Goal: Task Accomplishment & Management: Manage account settings

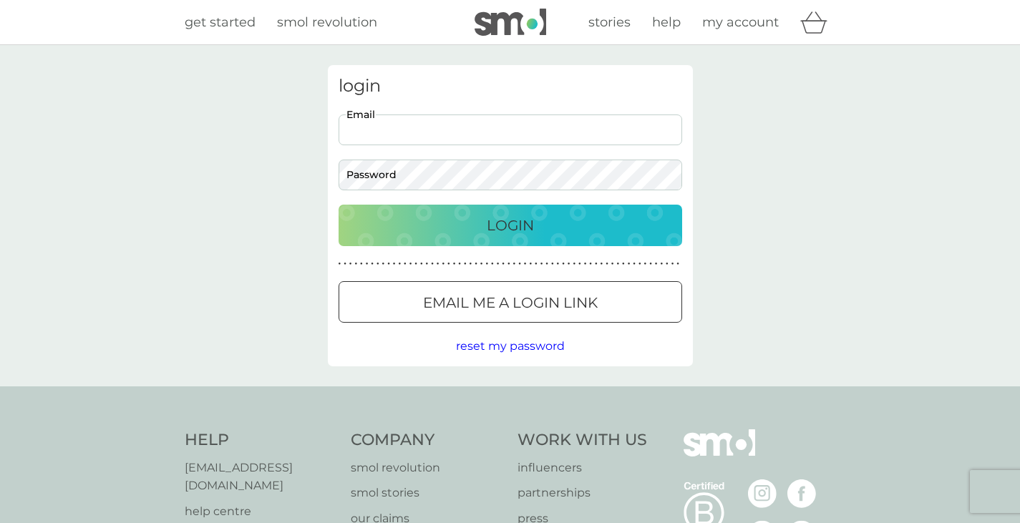
click at [474, 115] on input "Email" at bounding box center [509, 129] width 343 height 31
type input "clairelesur98@gmail.com"
click at [338, 205] on button "Login" at bounding box center [509, 226] width 343 height 42
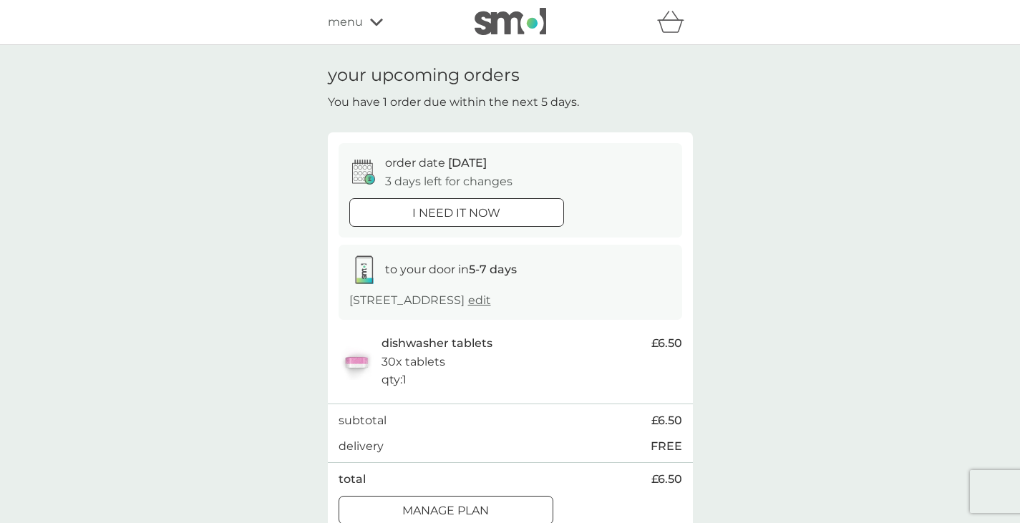
click at [279, 286] on div "your upcoming orders You have 1 order due within the next 5 days. order date [D…" at bounding box center [510, 300] width 1020 height 510
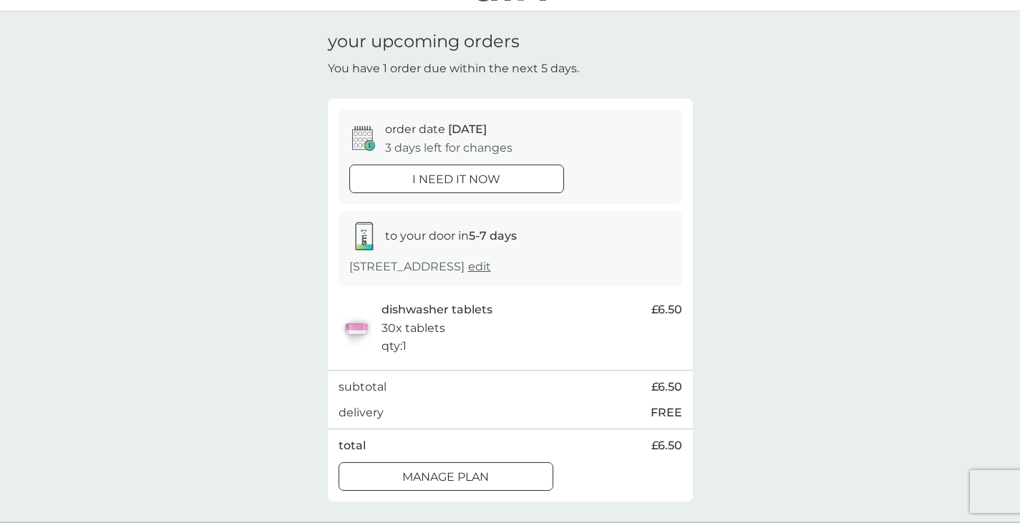
scroll to position [143, 0]
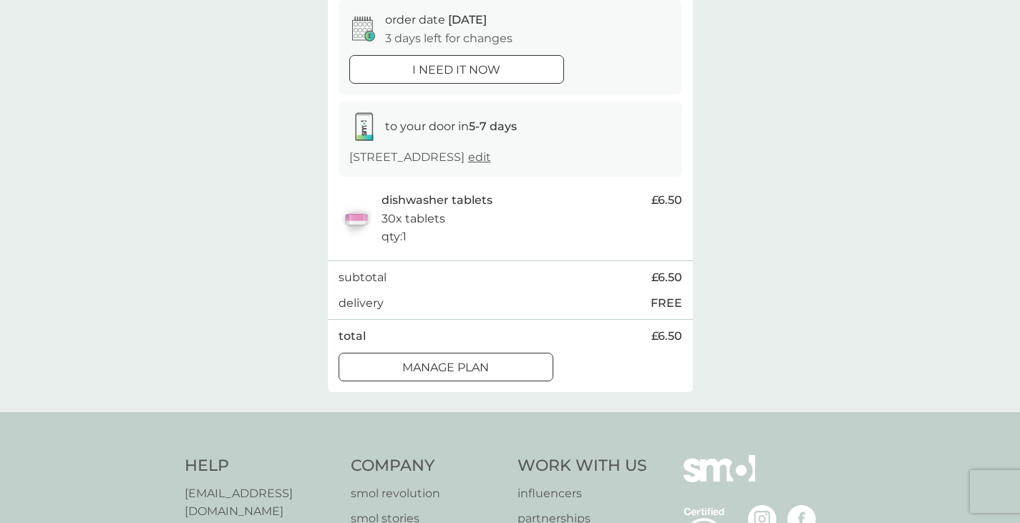
click at [452, 374] on div at bounding box center [446, 367] width 52 height 15
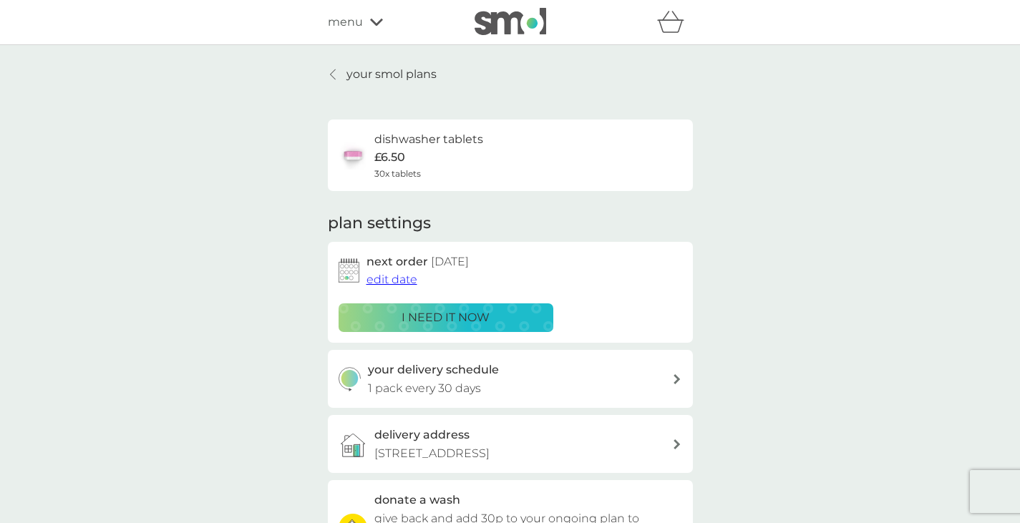
click at [399, 279] on span "edit date" at bounding box center [391, 280] width 51 height 14
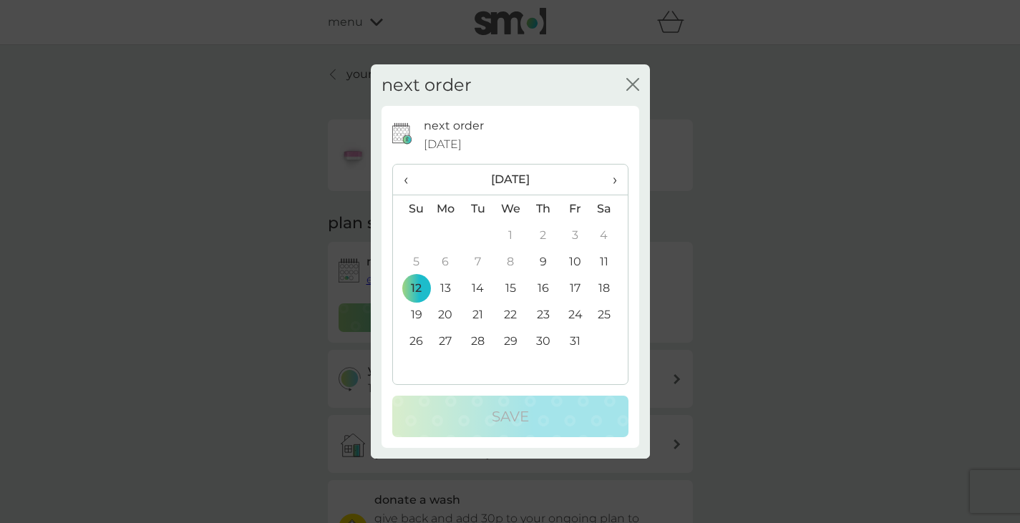
click at [613, 182] on span "›" at bounding box center [609, 180] width 14 height 30
click at [432, 363] on table "‹ [DATE] › Su Mo Tu We Th Fr Sa 26 27 28 29 30 31 1 2 3 4 5 6 7 8 9 10 11 12 13…" at bounding box center [510, 273] width 235 height 216
click at [411, 363] on td "30" at bounding box center [411, 367] width 36 height 26
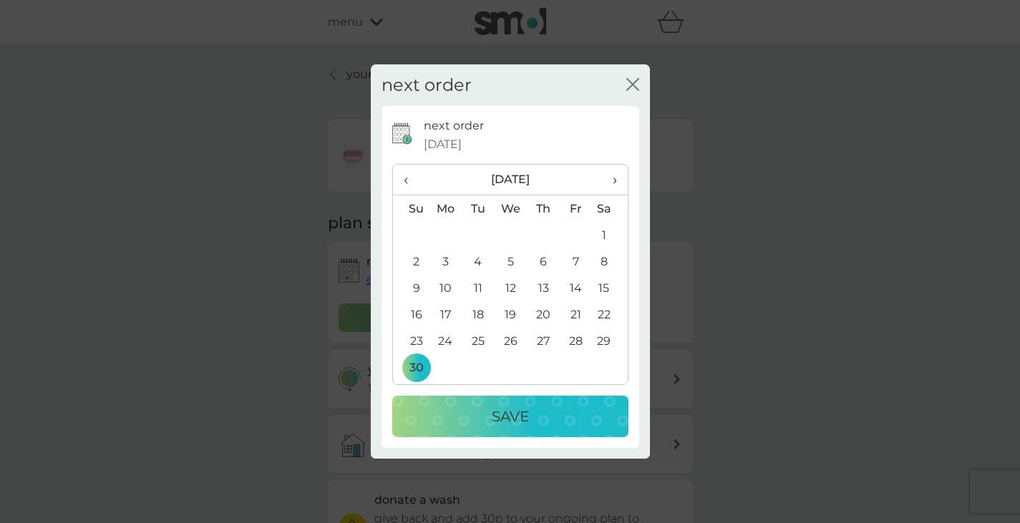
click at [514, 414] on p "Save" at bounding box center [510, 416] width 37 height 23
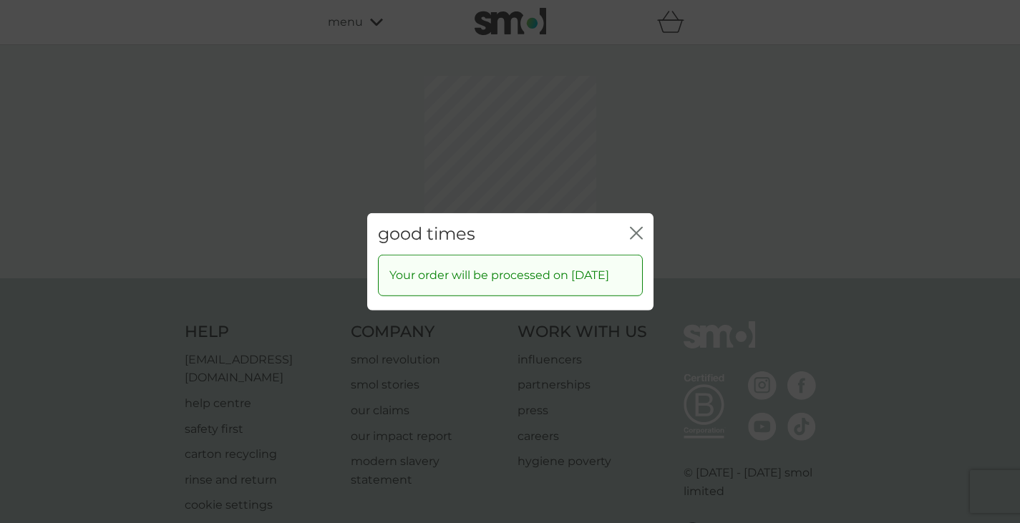
click at [633, 226] on icon "close" at bounding box center [636, 232] width 13 height 13
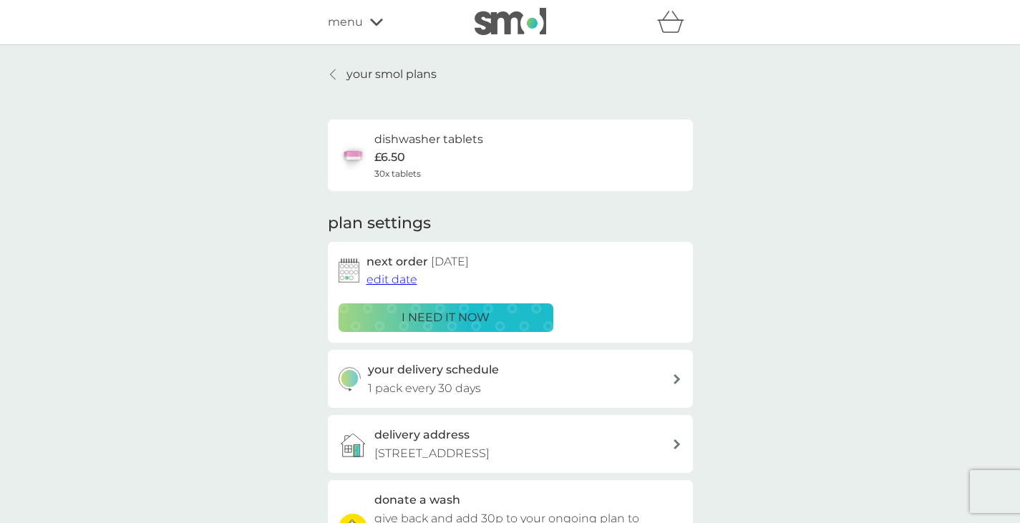
click at [364, 82] on p "your smol plans" at bounding box center [391, 74] width 90 height 19
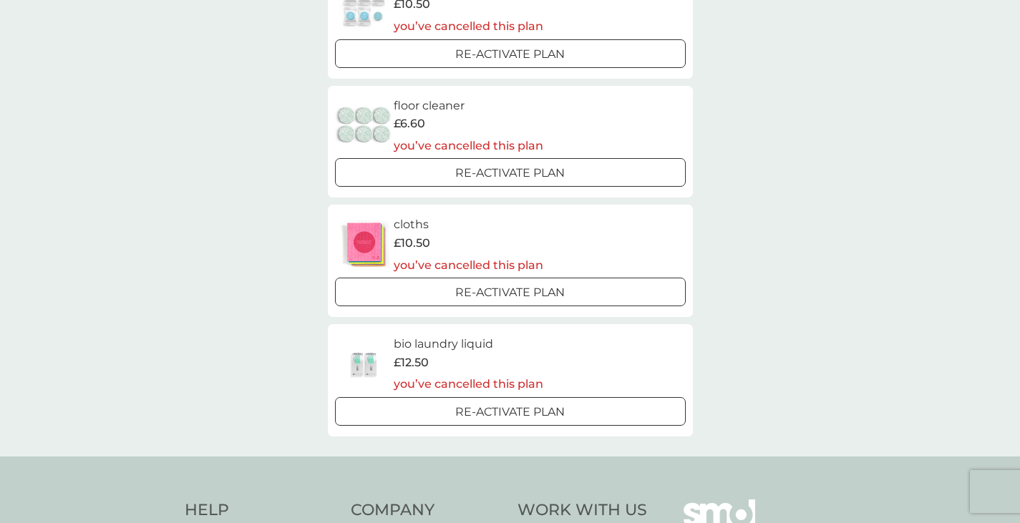
scroll to position [1073, 0]
